Goal: Navigation & Orientation: Understand site structure

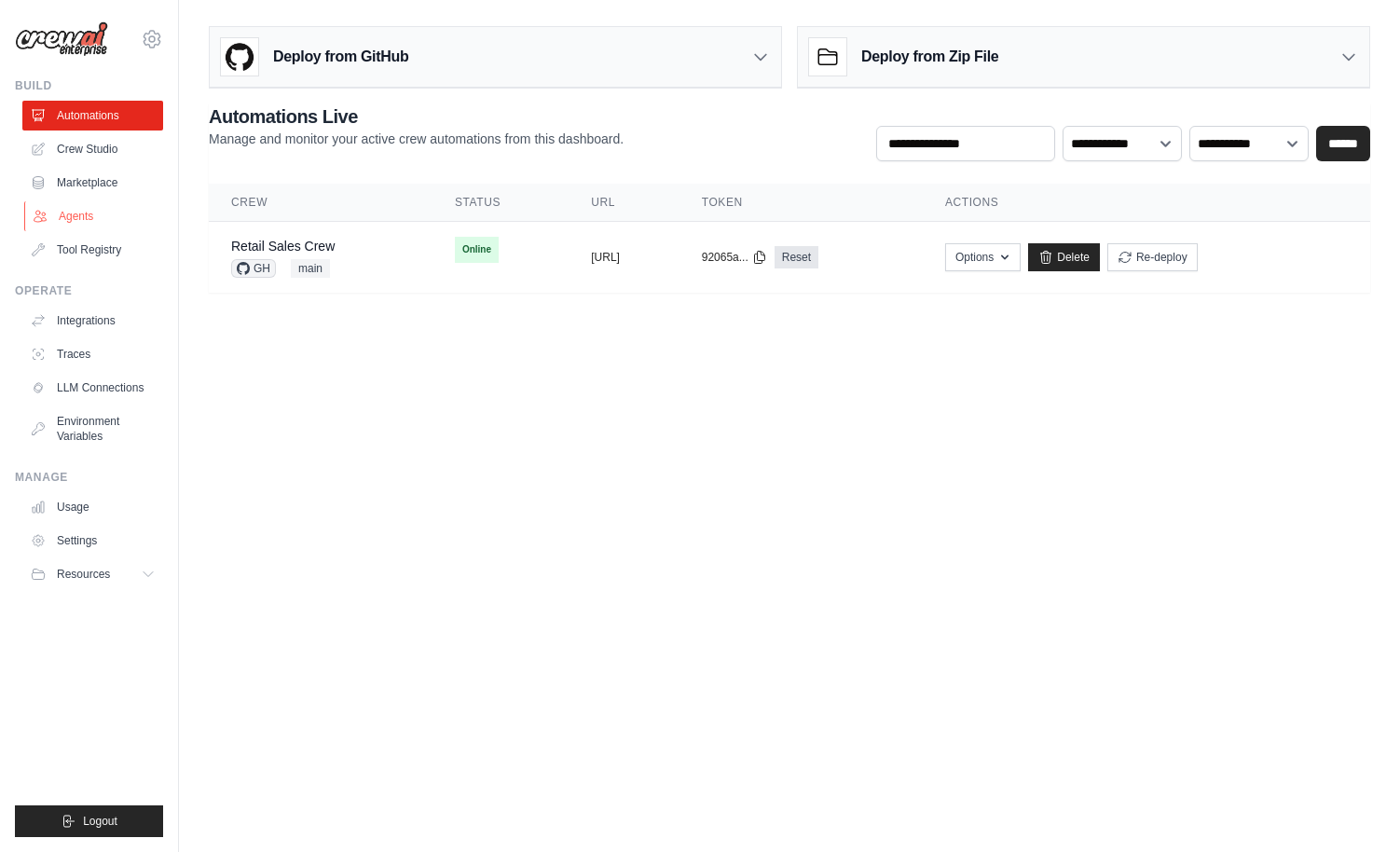
click at [91, 214] on link "Agents" at bounding box center [95, 216] width 140 height 30
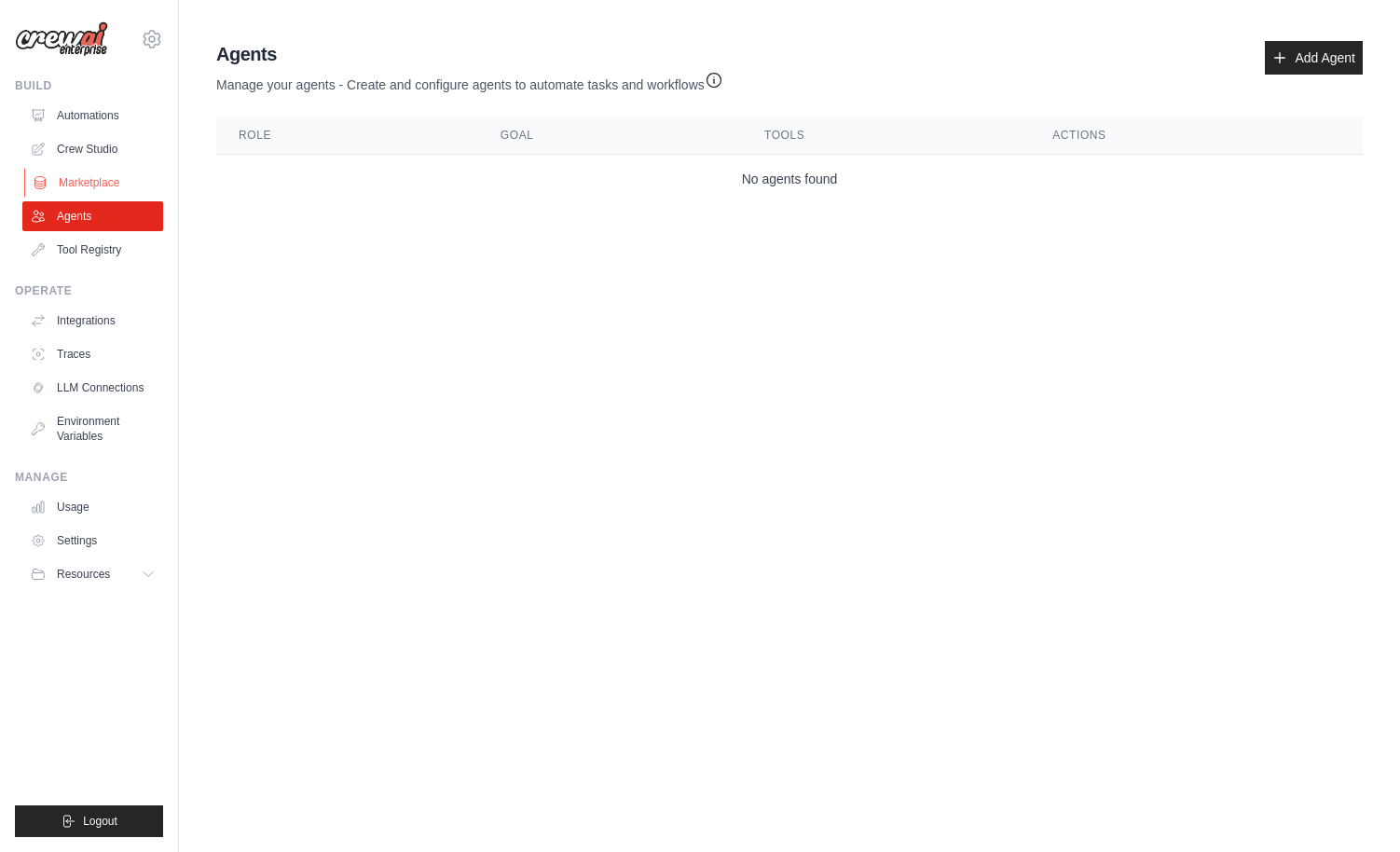
click at [88, 184] on link "Marketplace" at bounding box center [95, 183] width 140 height 30
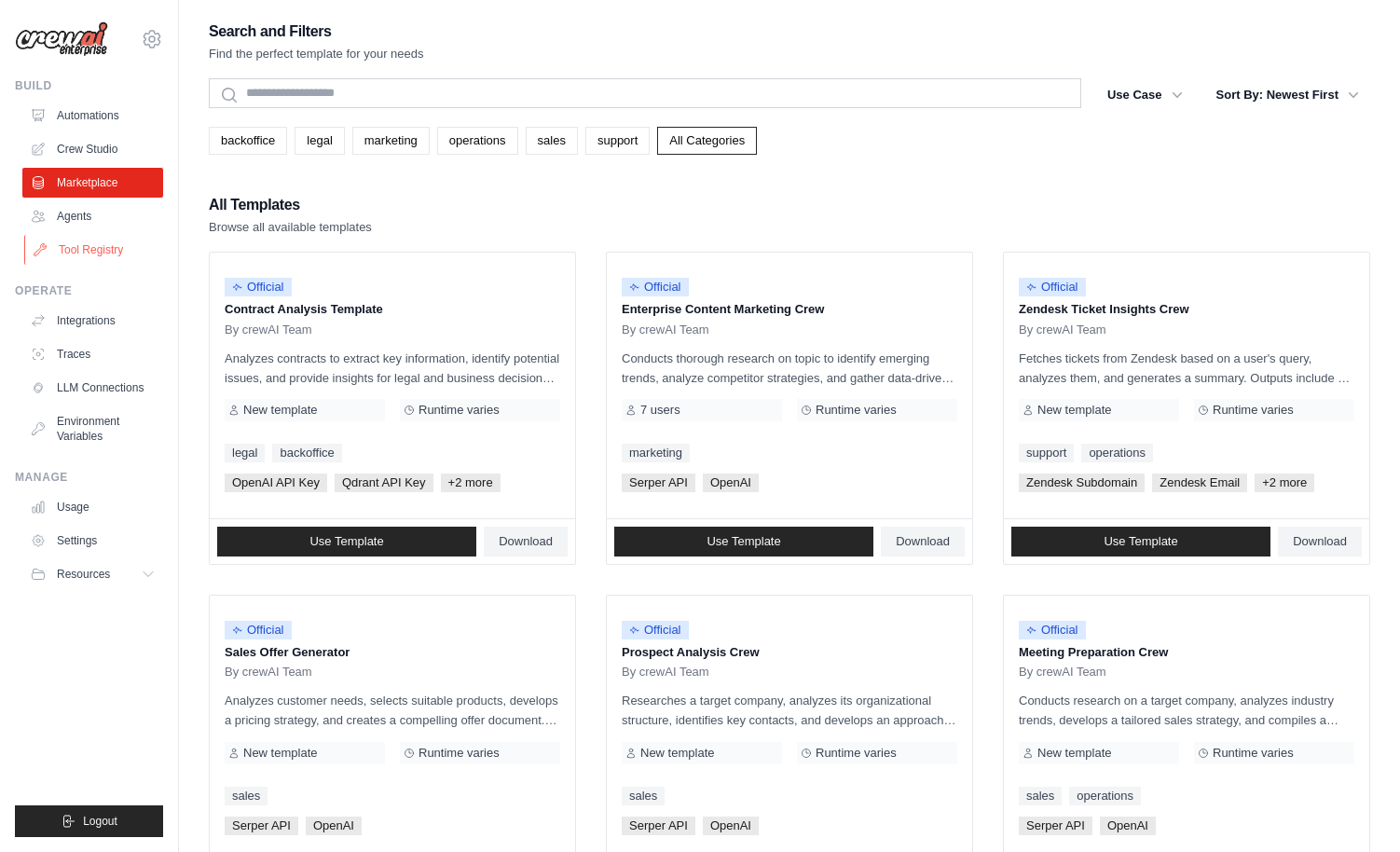
click at [88, 252] on link "Tool Registry" at bounding box center [95, 250] width 140 height 30
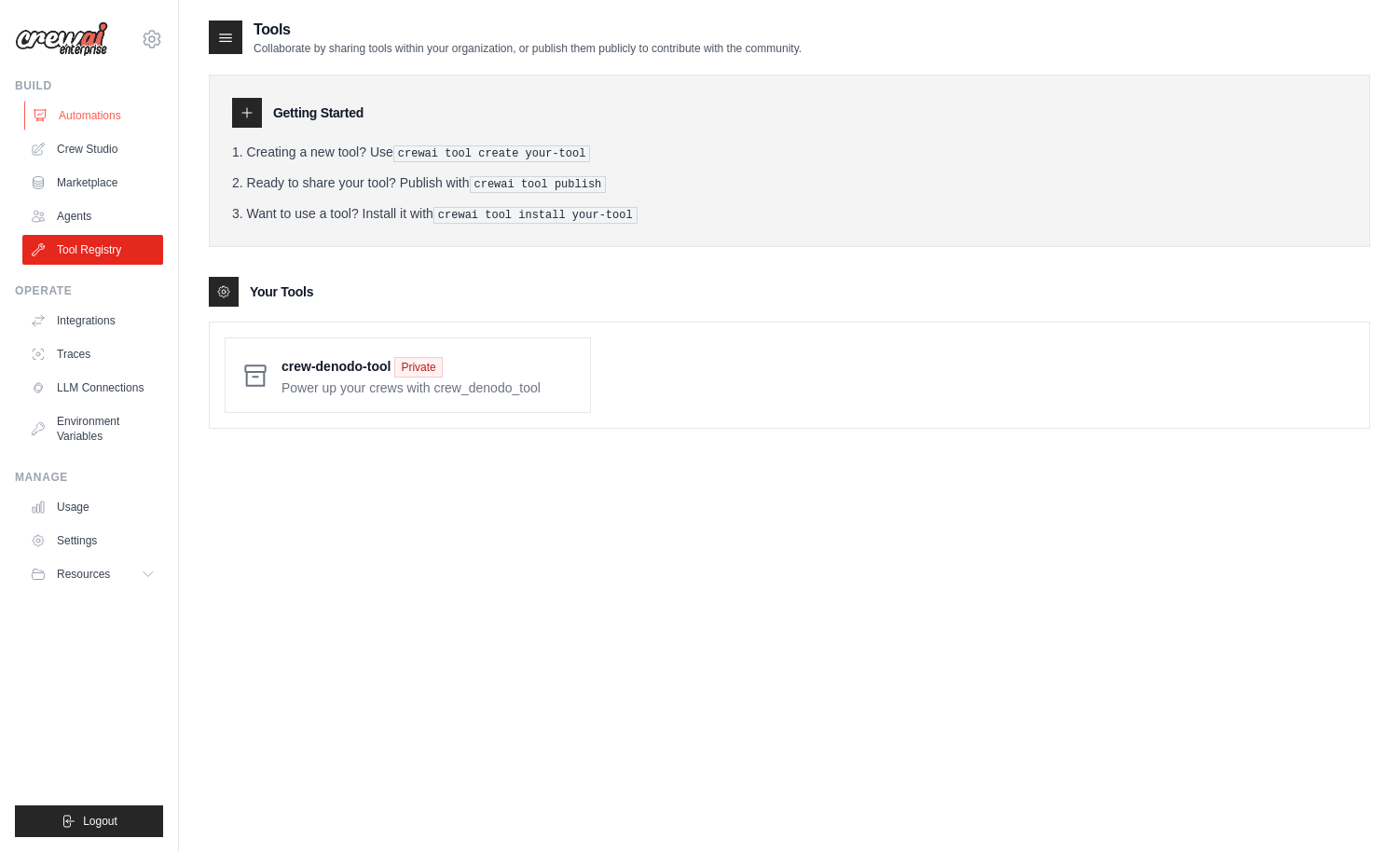
click at [92, 110] on link "Automations" at bounding box center [95, 116] width 140 height 30
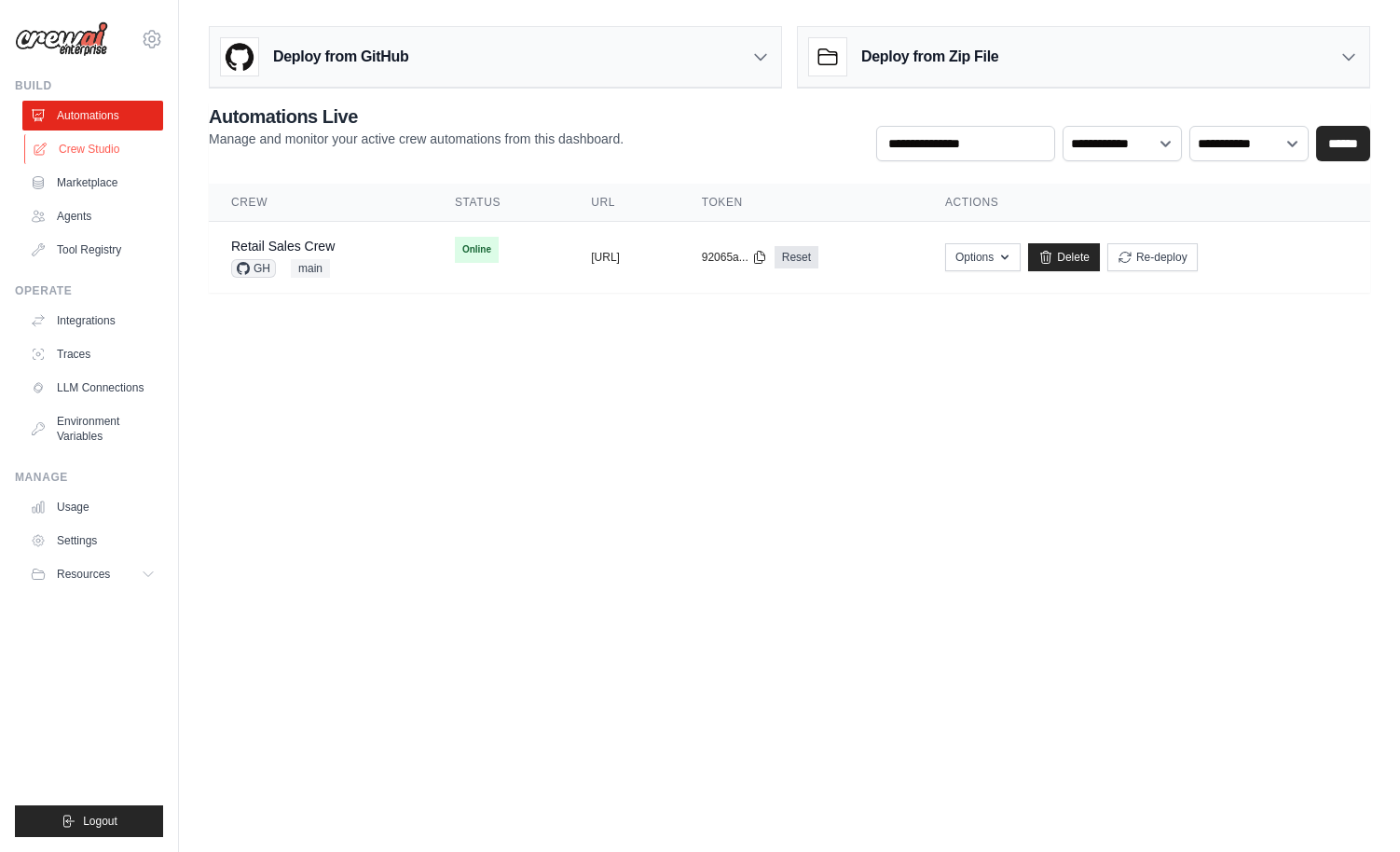
click at [95, 147] on link "Crew Studio" at bounding box center [95, 149] width 140 height 30
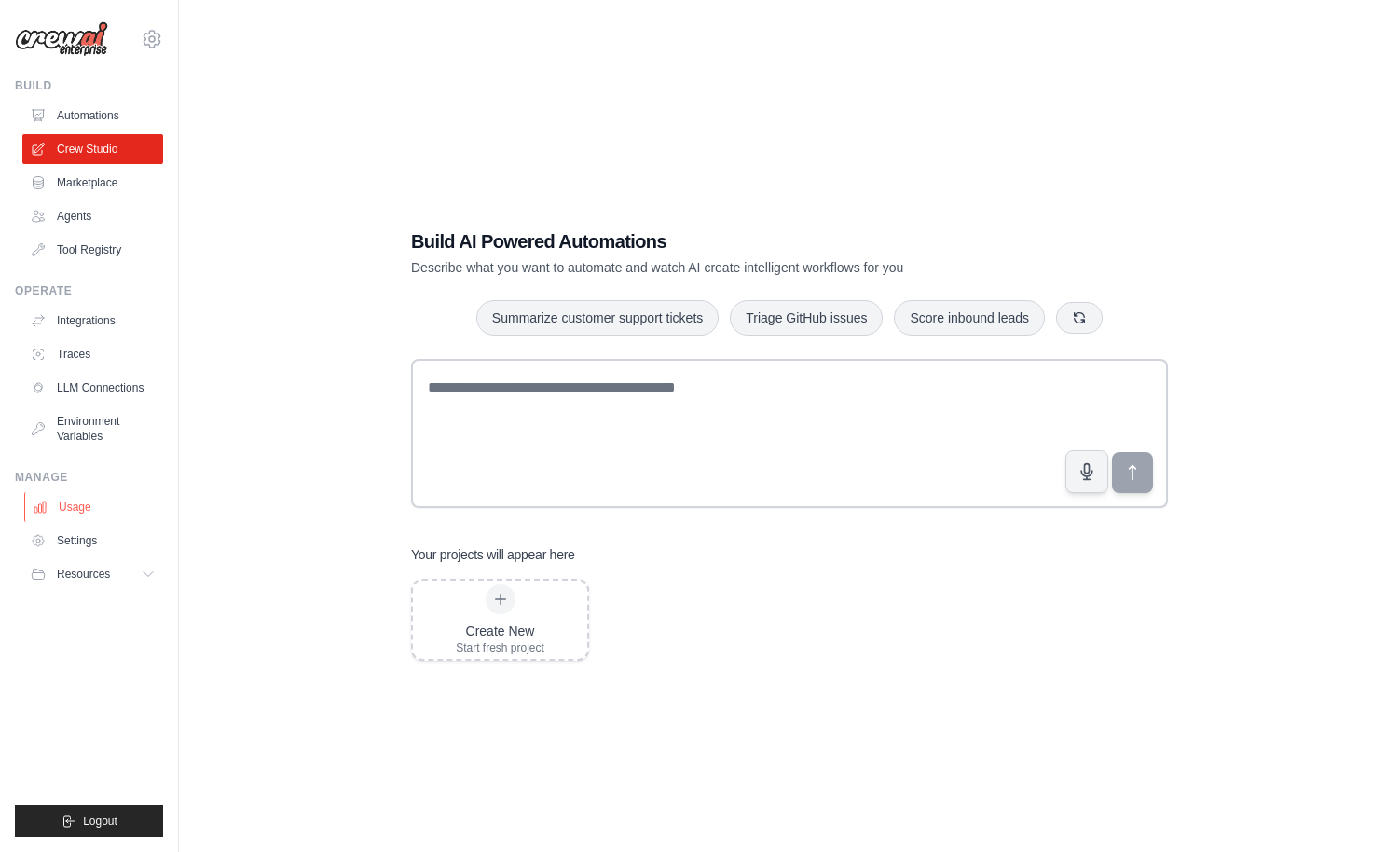
click at [77, 507] on link "Usage" at bounding box center [95, 507] width 140 height 30
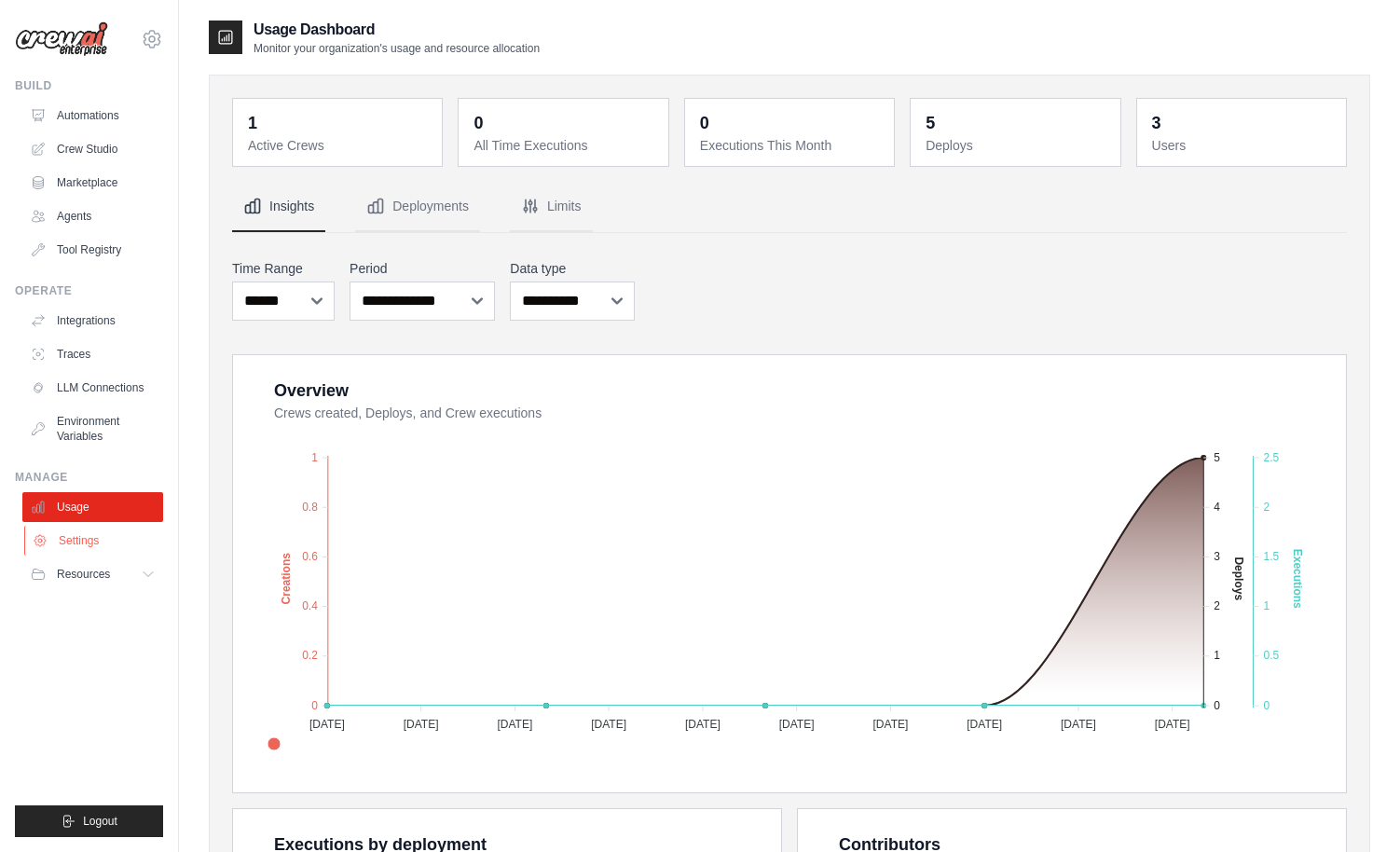
click at [75, 543] on link "Settings" at bounding box center [95, 541] width 140 height 30
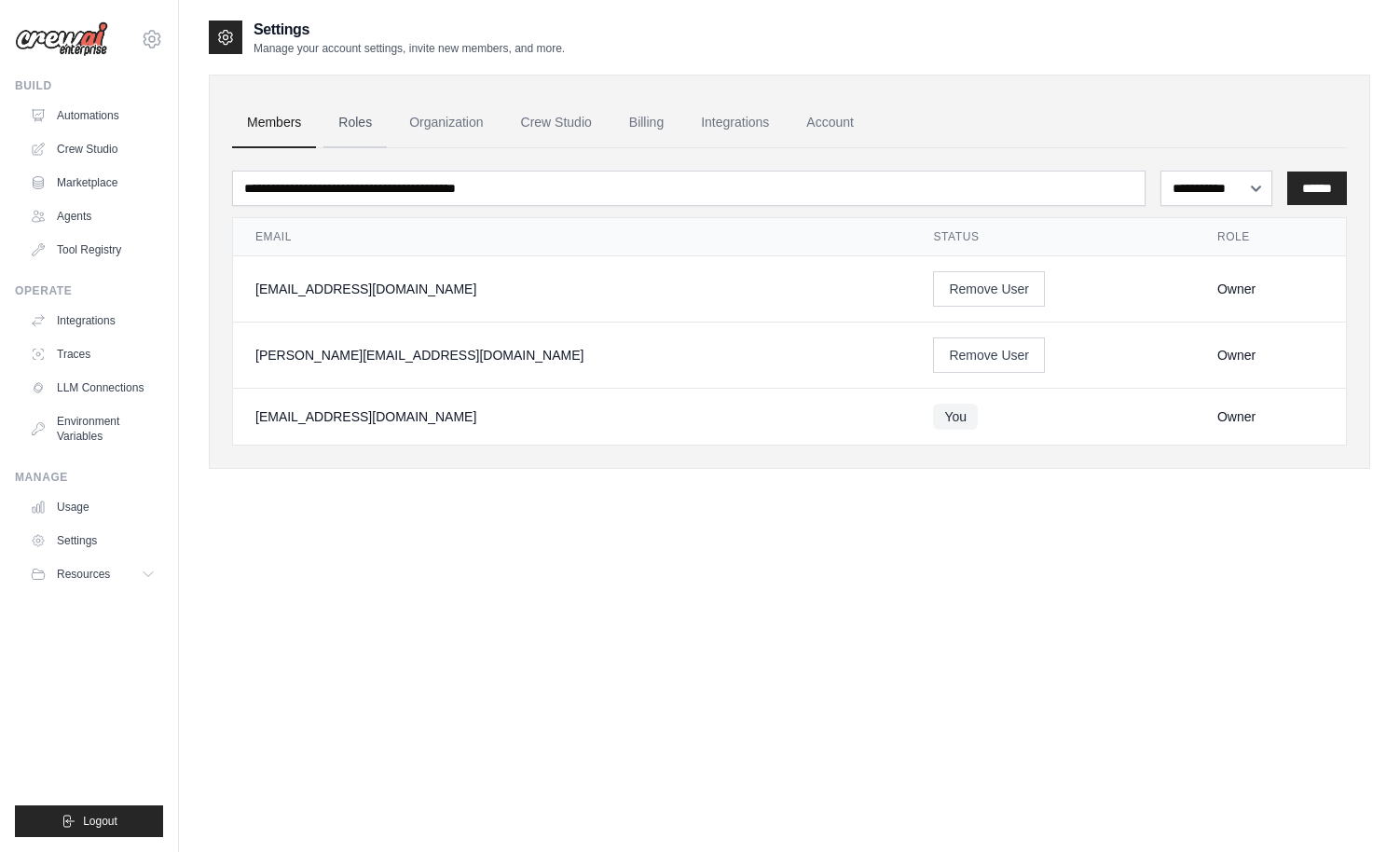
click at [347, 117] on link "Roles" at bounding box center [355, 123] width 63 height 50
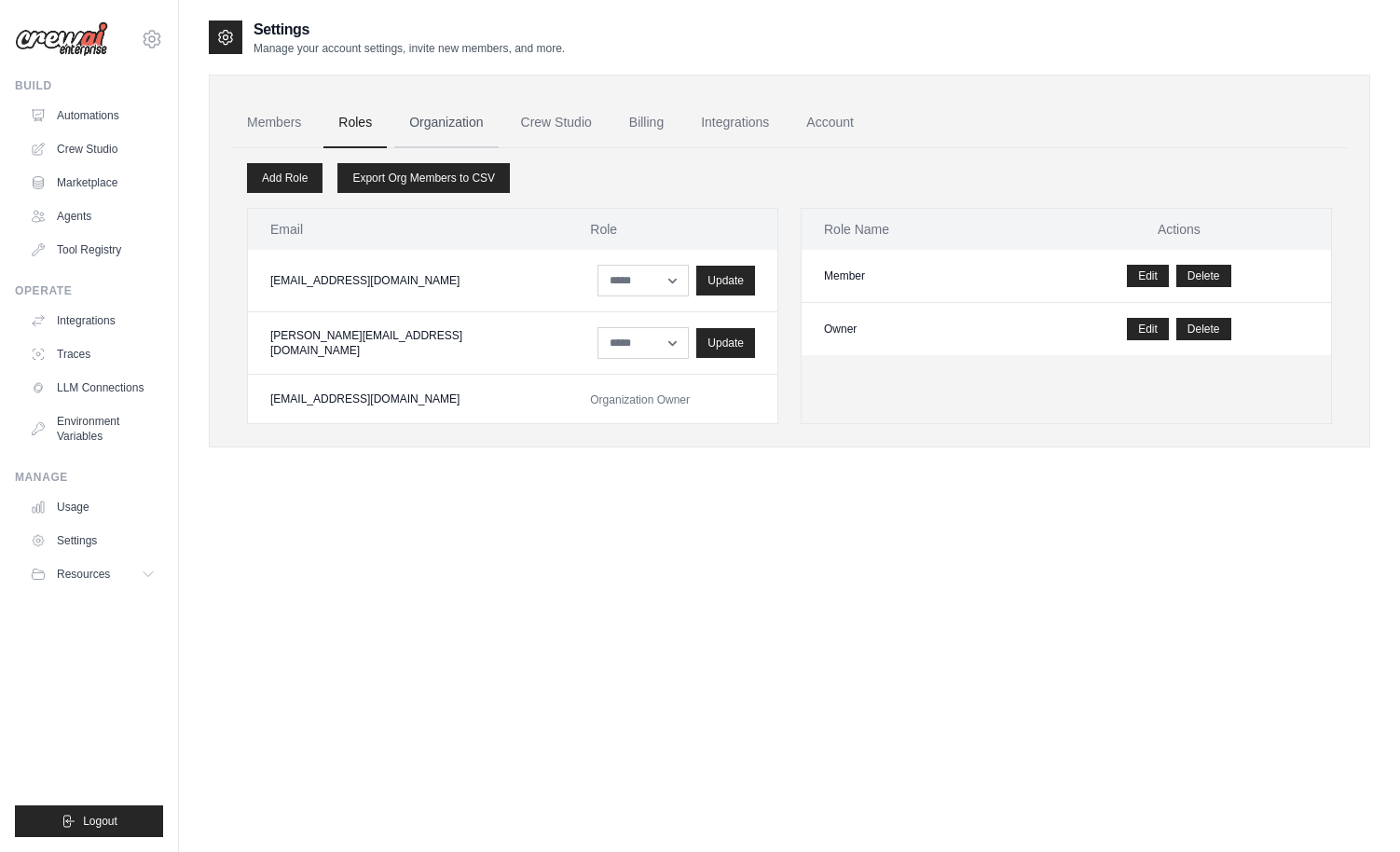
scroll to position [5, 0]
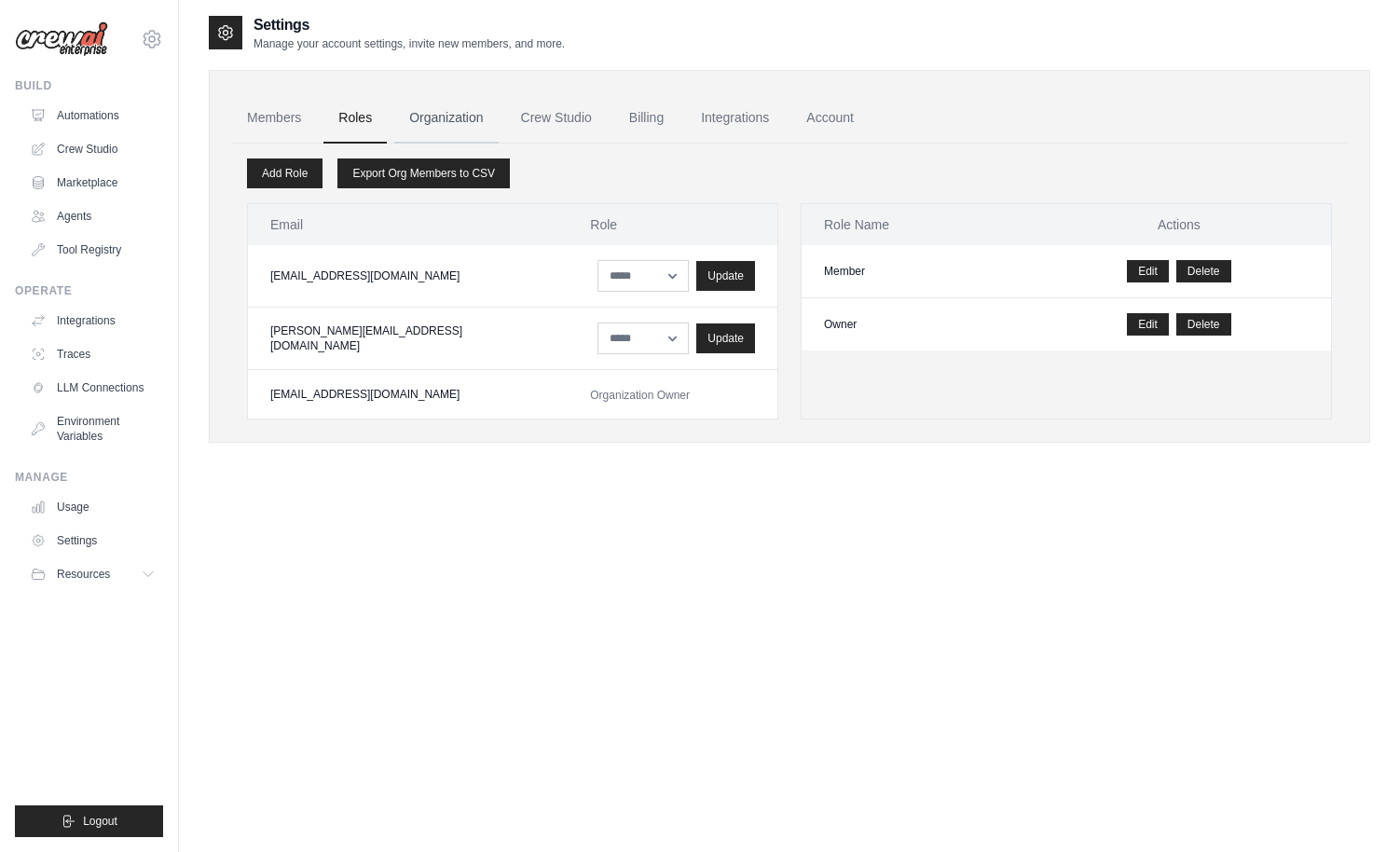
click at [438, 122] on link "Organization" at bounding box center [446, 118] width 104 height 50
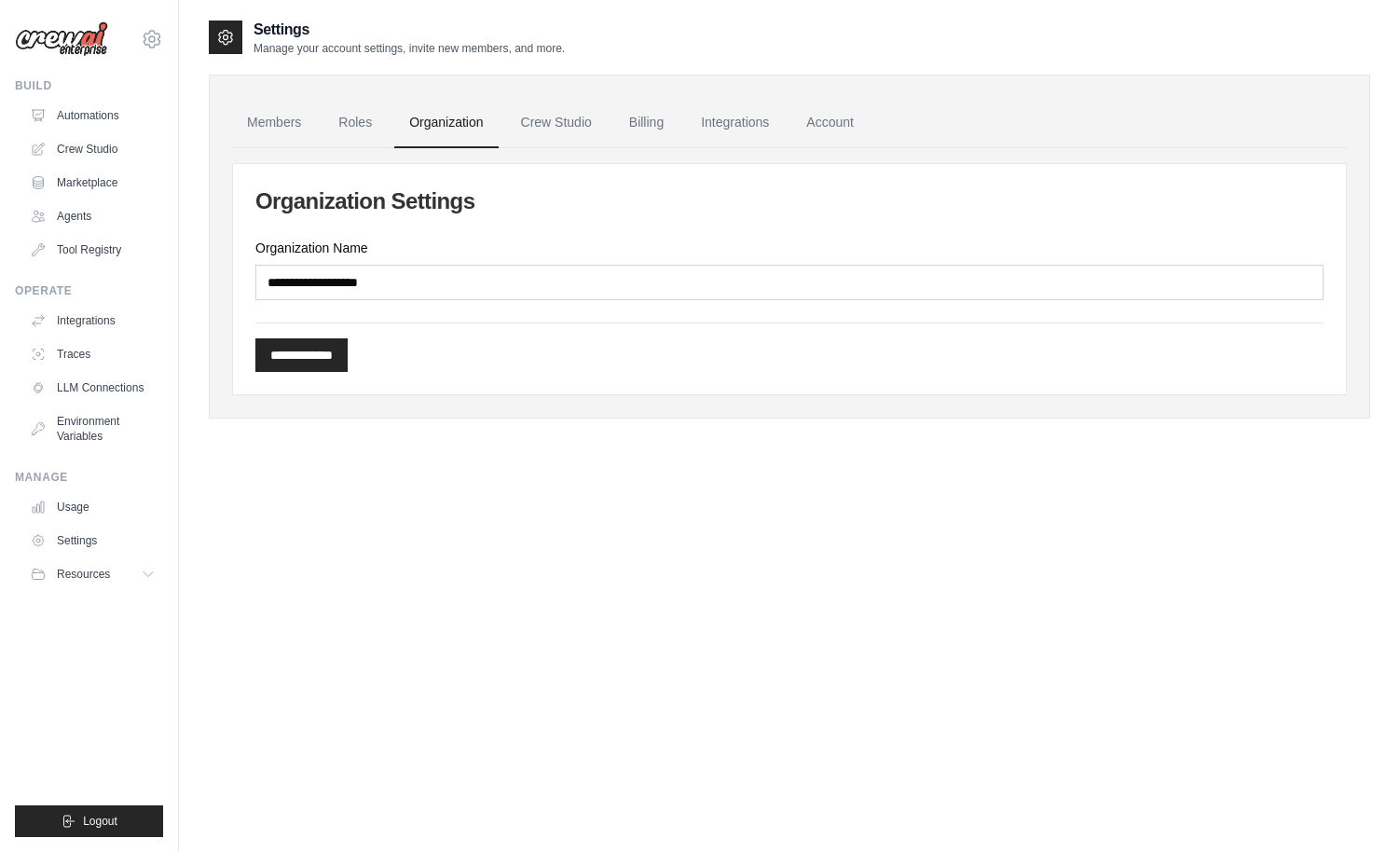
scroll to position [2, 0]
click at [543, 124] on link "Crew Studio" at bounding box center [556, 121] width 101 height 50
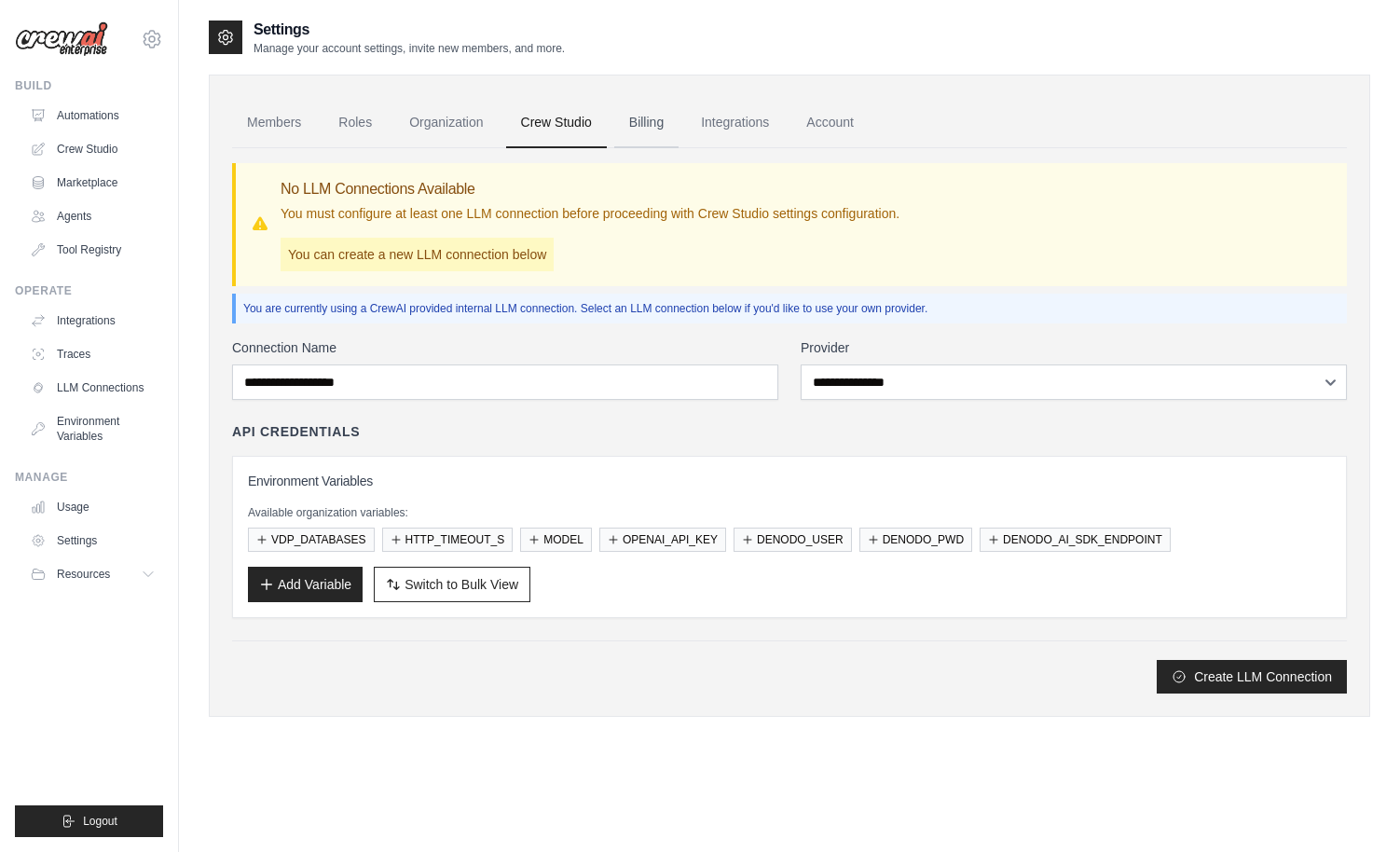
click at [648, 124] on link "Billing" at bounding box center [646, 123] width 64 height 50
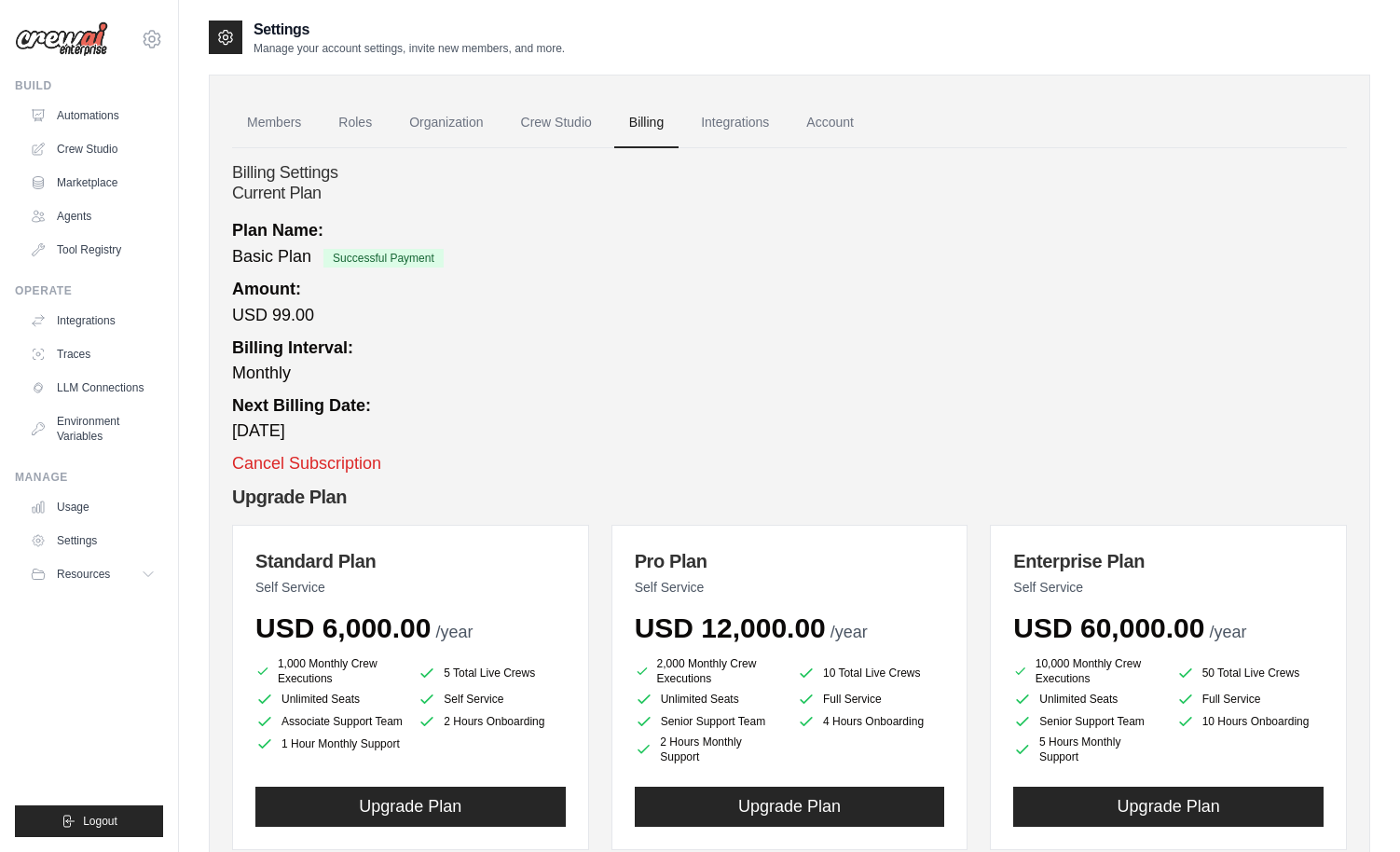
click at [728, 125] on link "Integrations" at bounding box center [734, 123] width 98 height 50
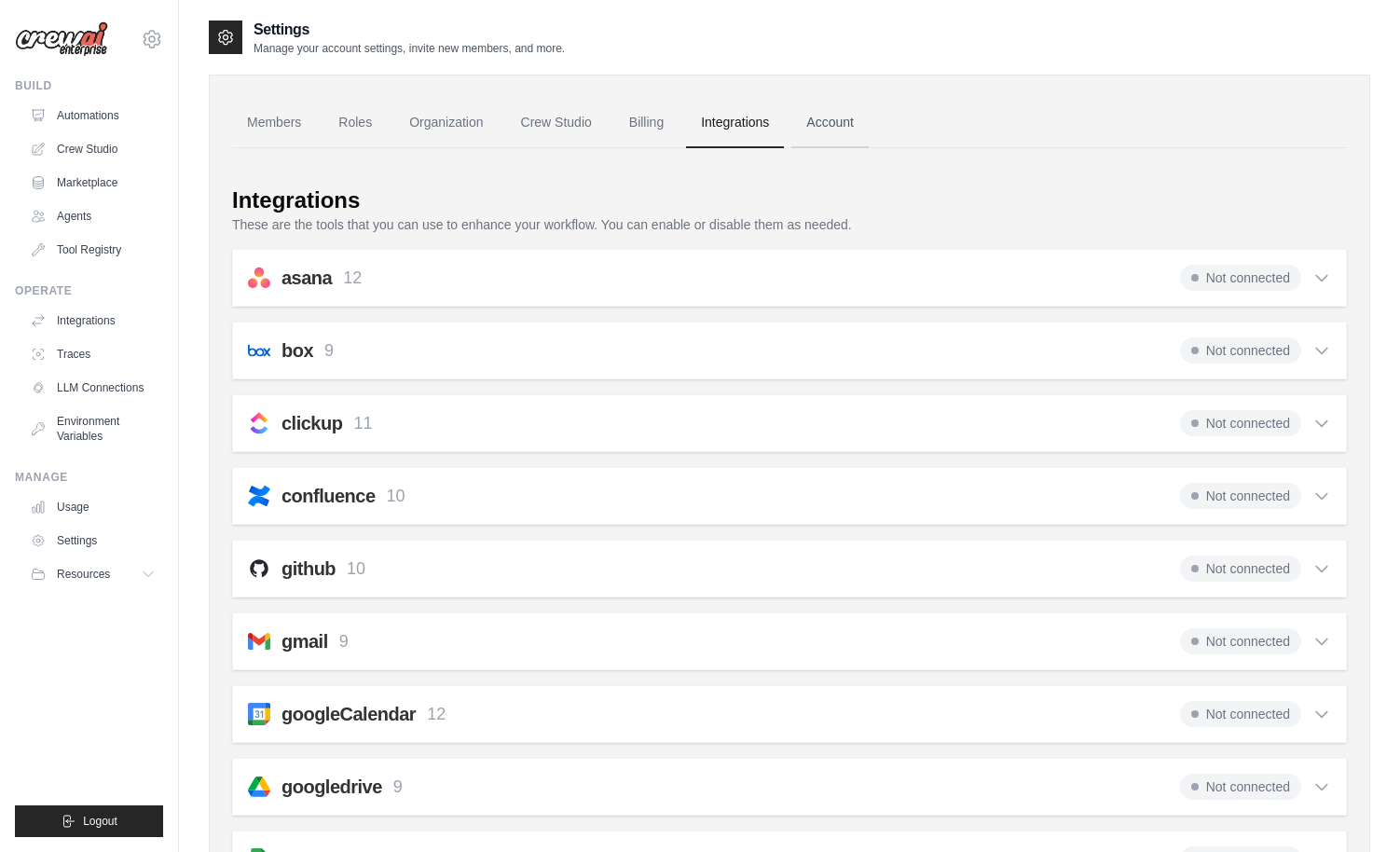
click at [835, 123] on link "Account" at bounding box center [830, 123] width 77 height 50
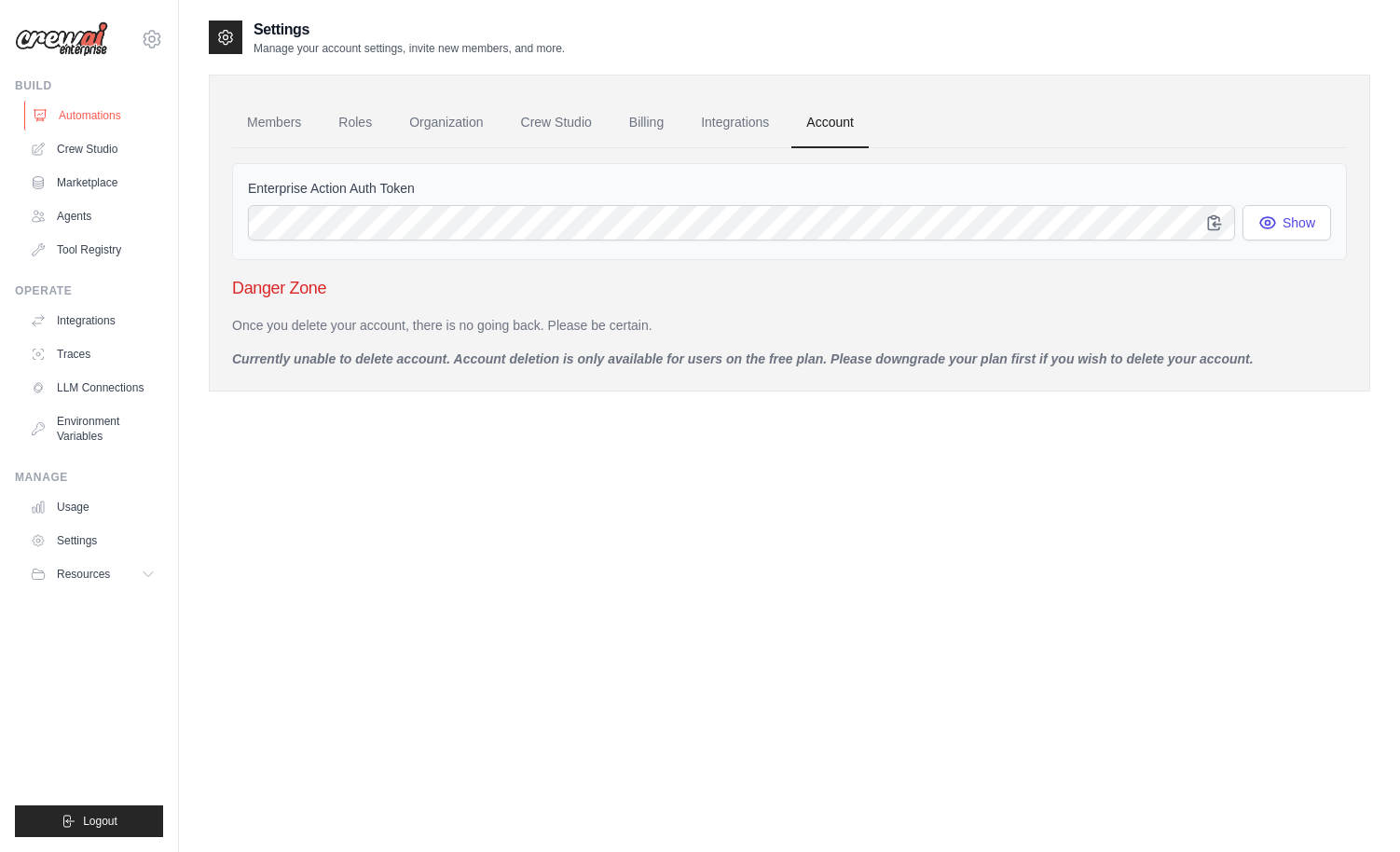
click at [91, 118] on link "Automations" at bounding box center [95, 116] width 140 height 30
